Goal: Information Seeking & Learning: Check status

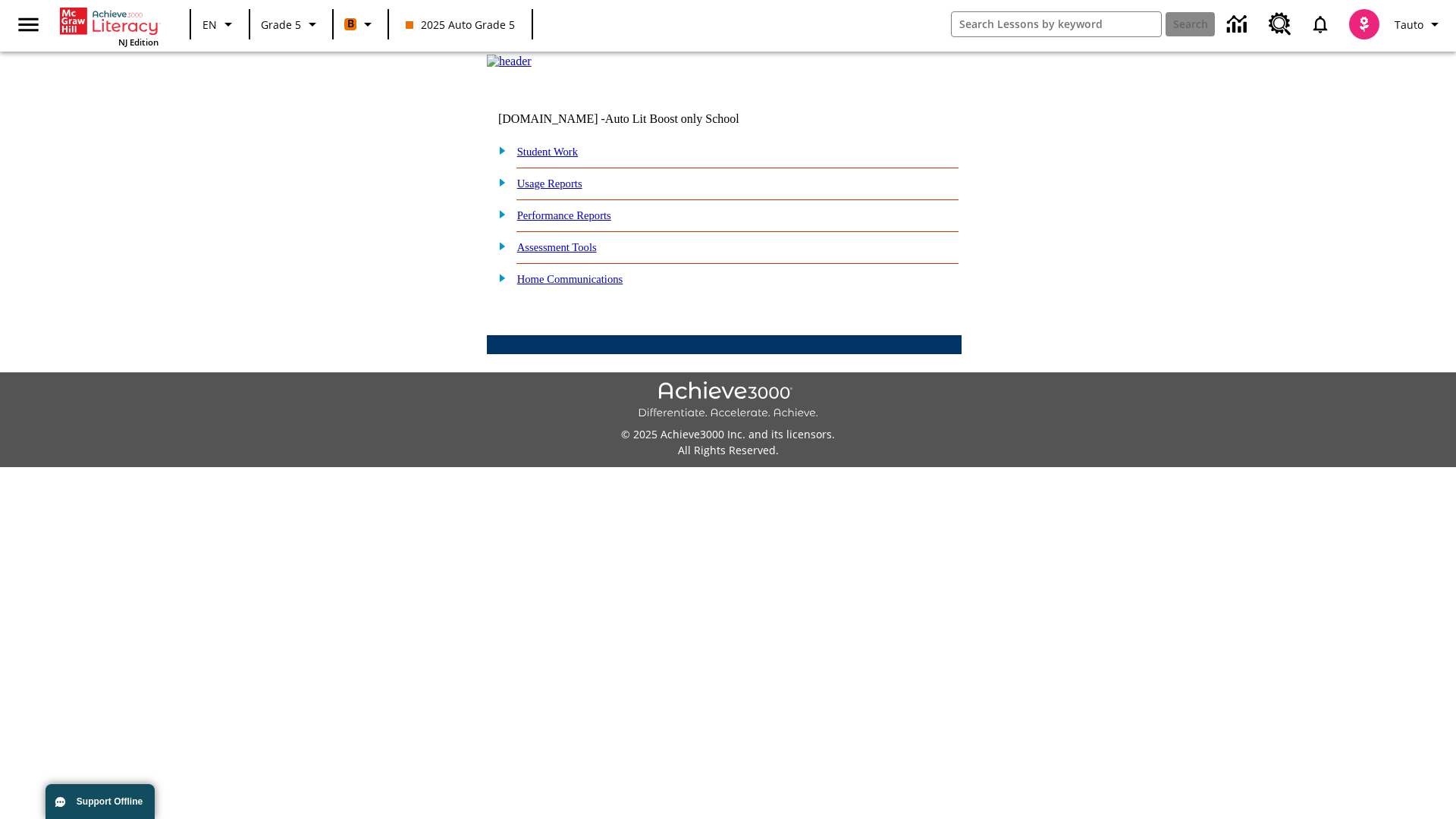
click at [581, 221] on link "Performance Reports" at bounding box center [564, 216] width 94 height 12
click at [0, 0] on link "How likely are my students to be on track for College and Career when the high …" at bounding box center [0, 0] width 0 height 0
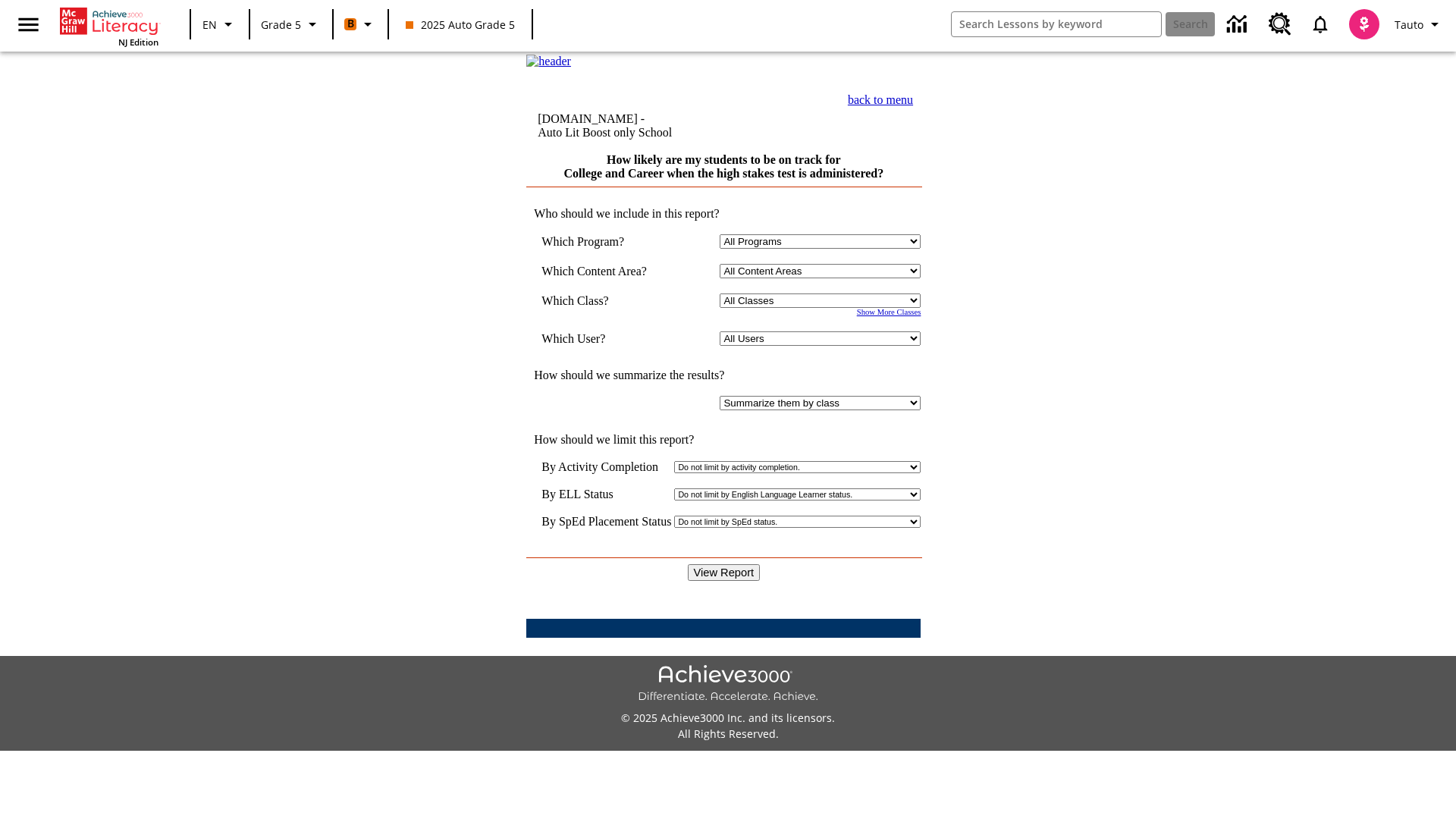
click at [824, 308] on select "Select a Class: All Classes 2025 Auto Grade 5 OL 2025 Auto Grade 6" at bounding box center [821, 300] width 201 height 14
select select "11133131"
click at [824, 346] on select "All Users Cat, Sautoen Cat, Sautoes Cat, Sautoss Donotlogin, Sautoen Twoschools…" at bounding box center [821, 338] width 201 height 14
select select "21437107"
click at [725, 565] on input "View Report" at bounding box center [724, 573] width 73 height 17
